Goal: Task Accomplishment & Management: Use online tool/utility

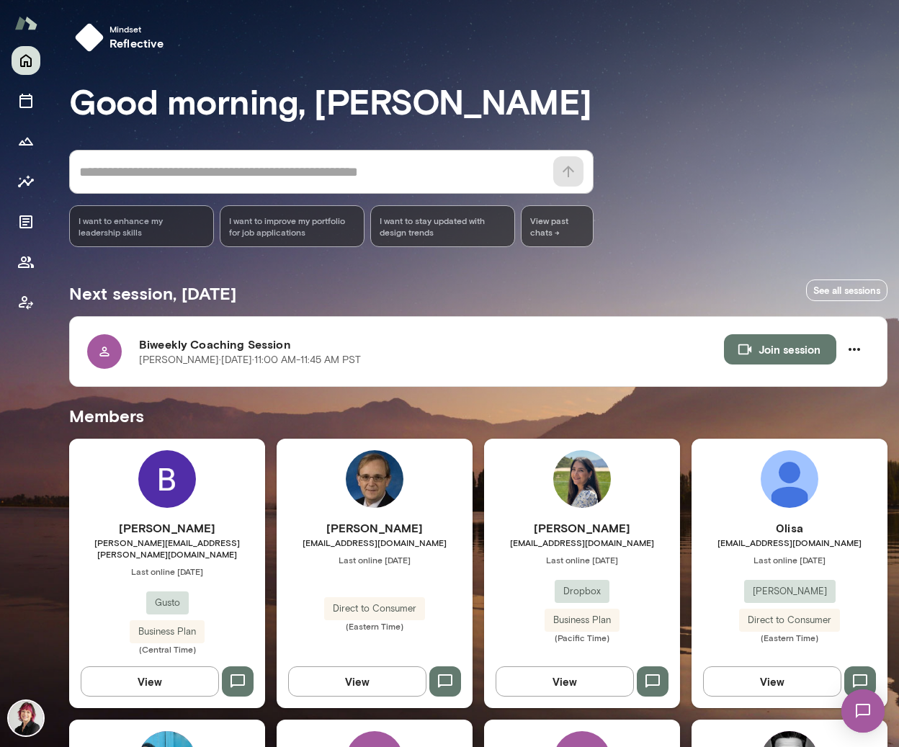
click at [597, 521] on h6 "[PERSON_NAME]" at bounding box center [582, 527] width 196 height 17
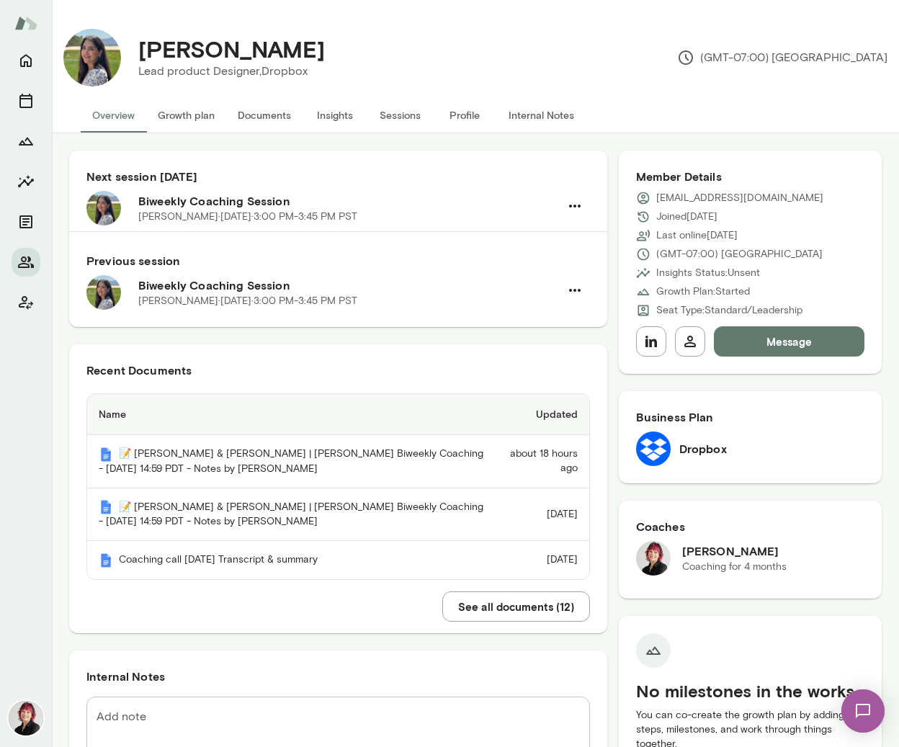
click at [263, 112] on button "Documents" at bounding box center [264, 115] width 76 height 35
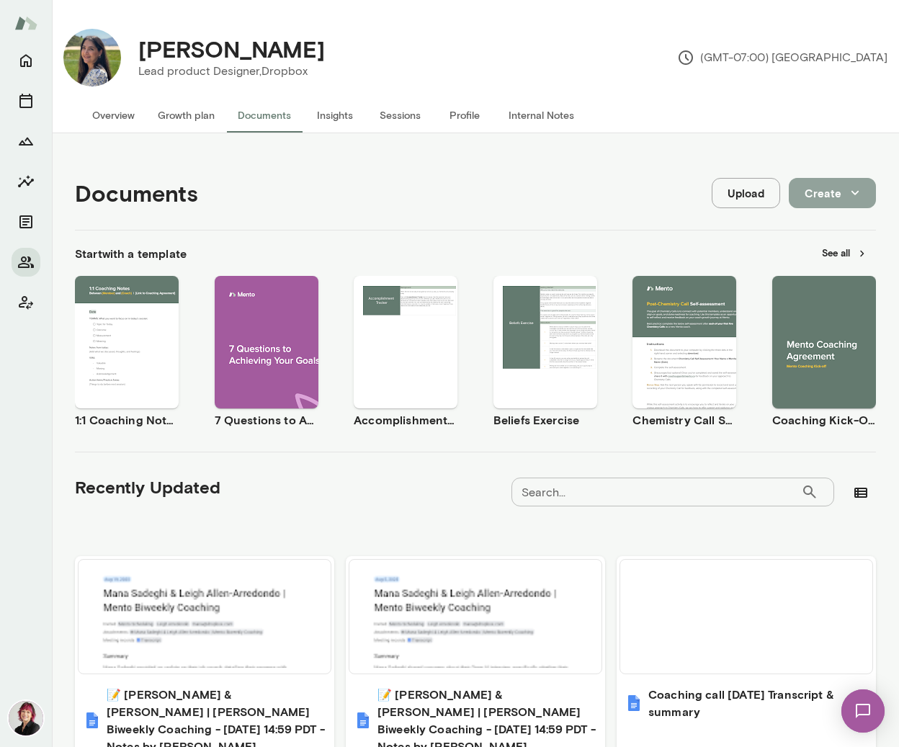
click at [839, 193] on button "Create" at bounding box center [832, 193] width 87 height 30
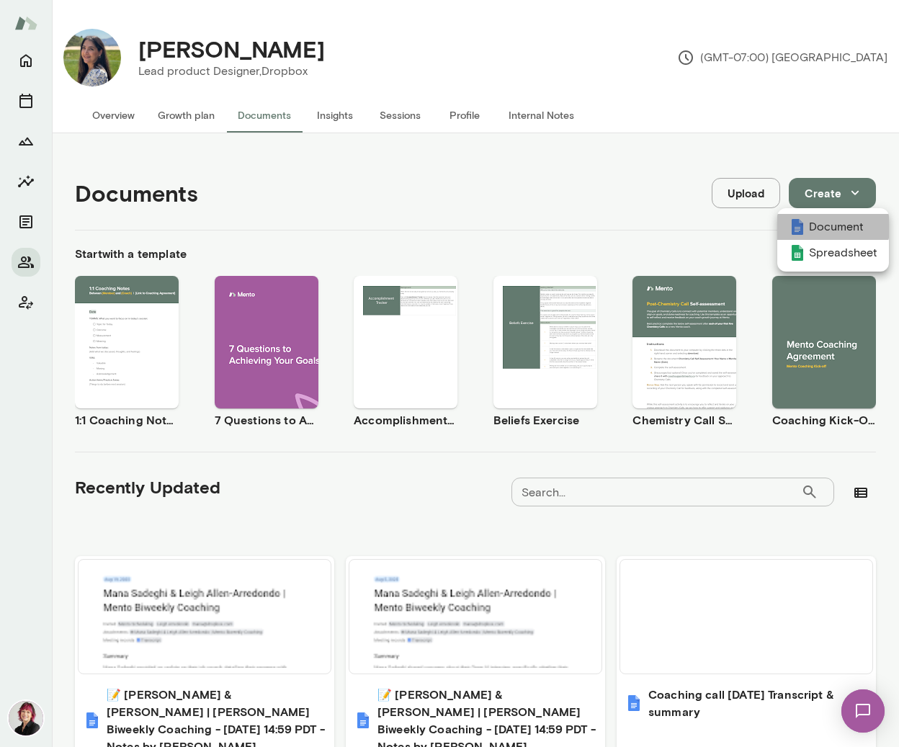
click at [829, 225] on li "Document" at bounding box center [833, 227] width 112 height 26
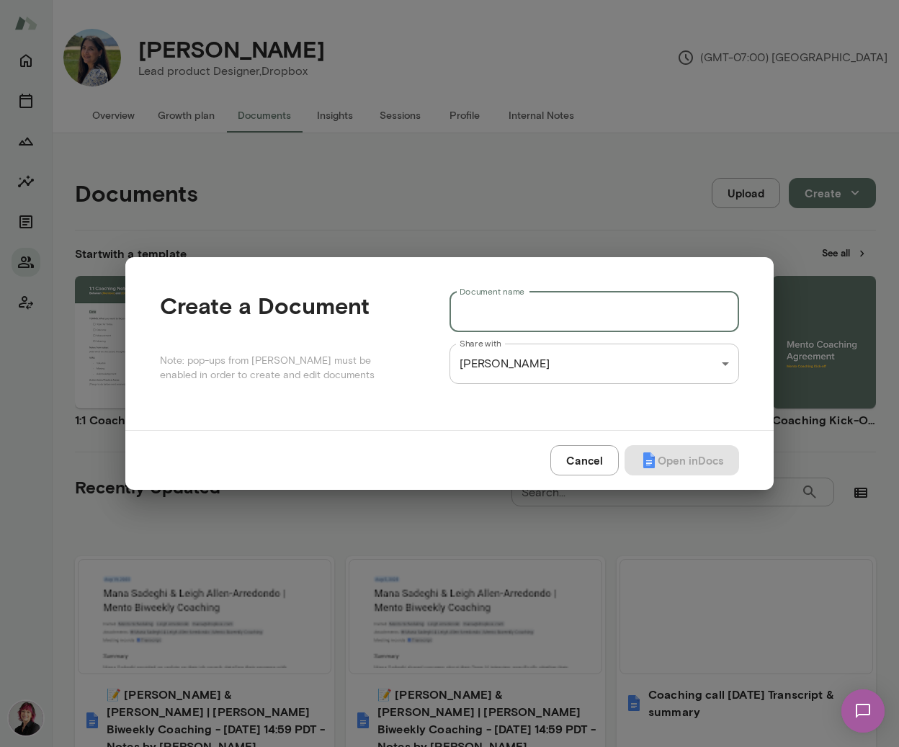
click at [545, 312] on input "Document name" at bounding box center [595, 312] width 290 height 40
type input "**********"
click at [683, 457] on button "Open in Docs" at bounding box center [682, 460] width 115 height 30
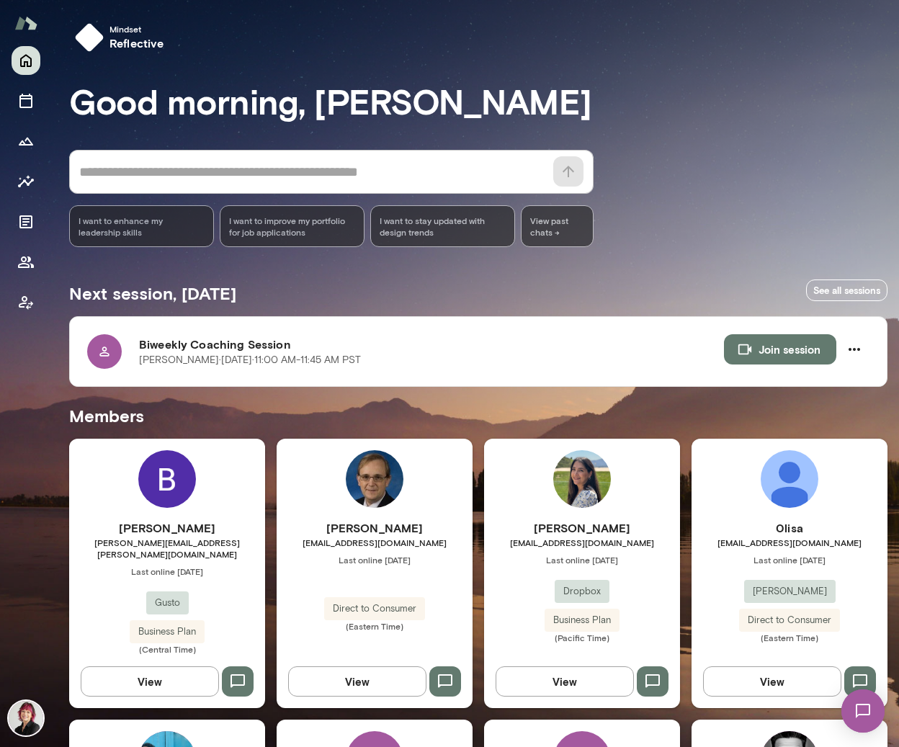
click at [585, 473] on img at bounding box center [582, 479] width 58 height 58
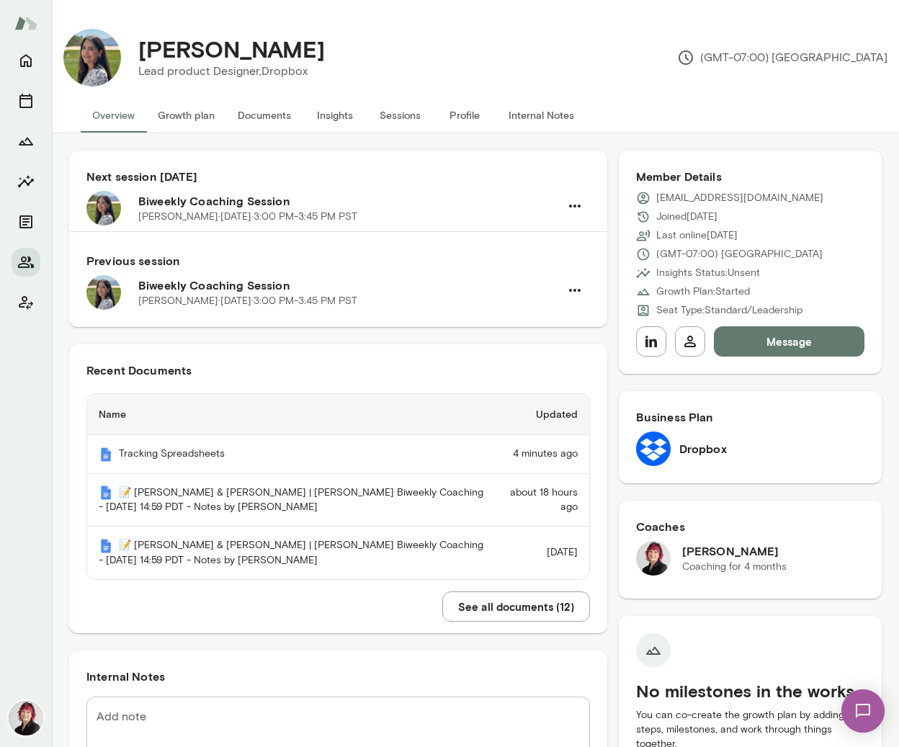
click at [867, 711] on img at bounding box center [863, 711] width 59 height 59
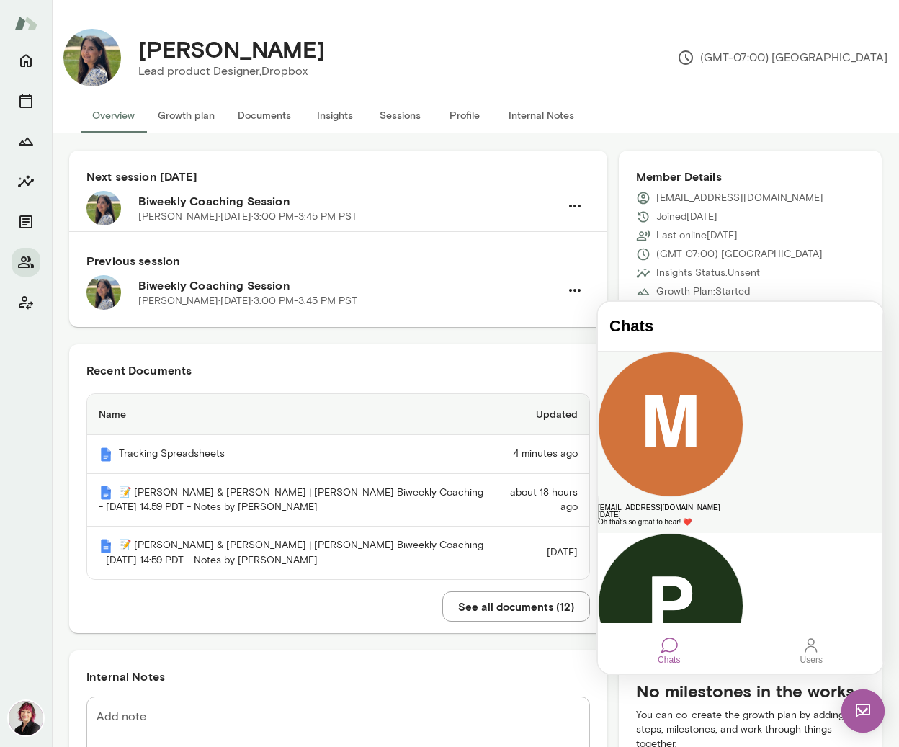
click at [716, 519] on div "Oh that's so great to hear! ❤️" at bounding box center [740, 522] width 285 height 7
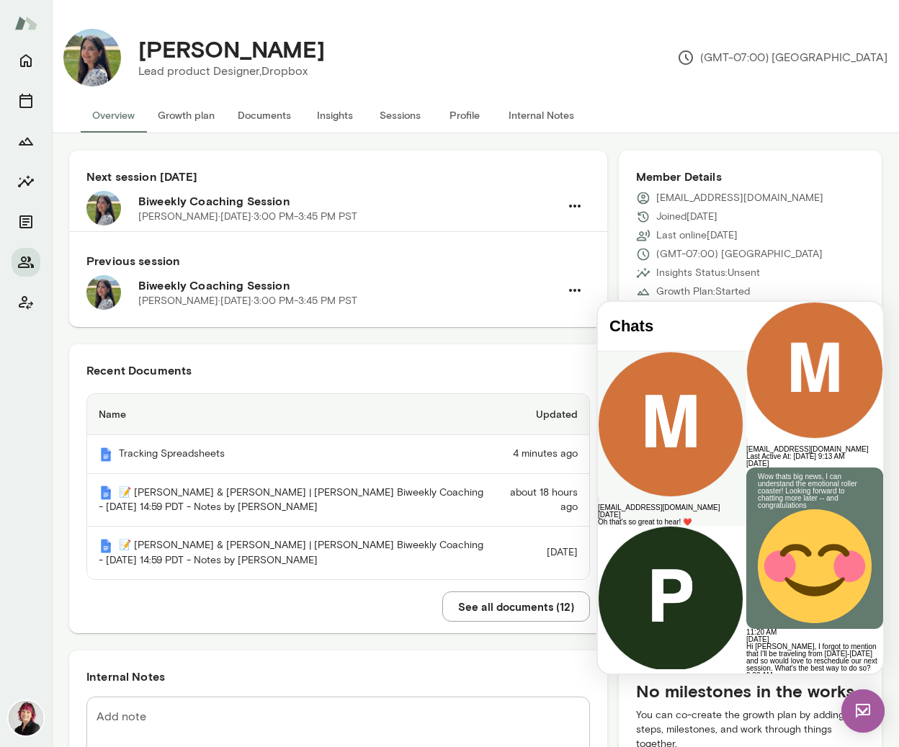
scroll to position [3061, 0]
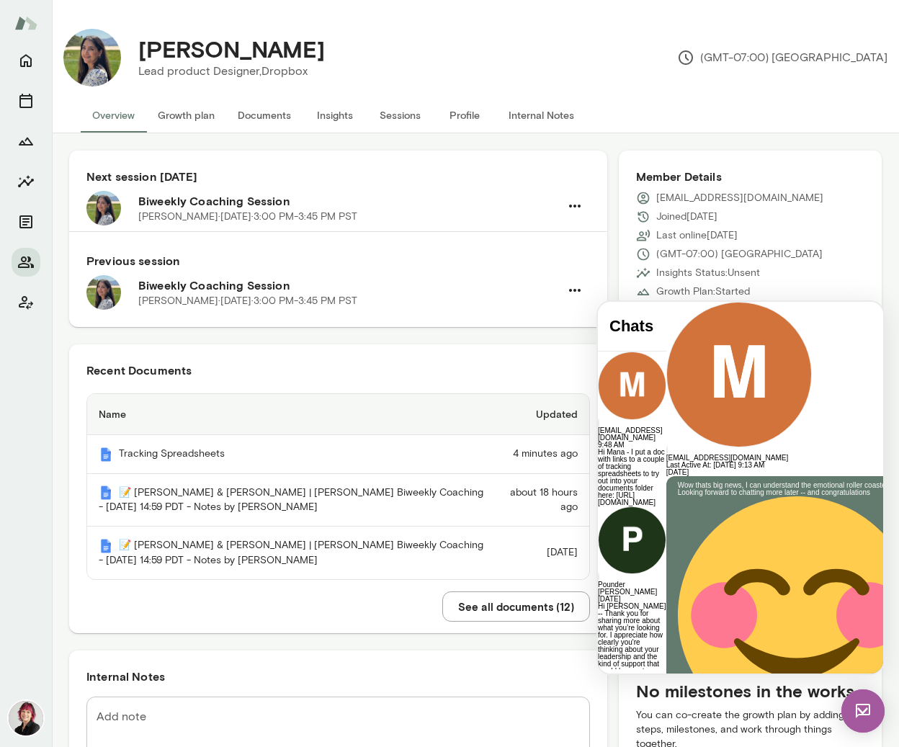
scroll to position [3393, 0]
